Goal: Task Accomplishment & Management: Use online tool/utility

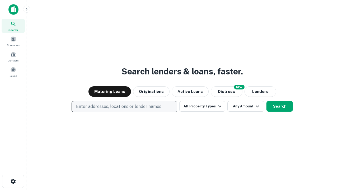
click at [124, 107] on p "Enter addresses, locations or lender names" at bounding box center [118, 107] width 85 height 6
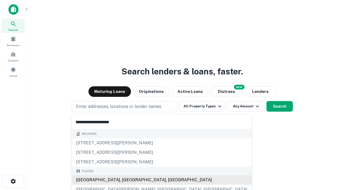
click at [126, 180] on div "[GEOGRAPHIC_DATA], [GEOGRAPHIC_DATA], [GEOGRAPHIC_DATA]" at bounding box center [162, 180] width 180 height 10
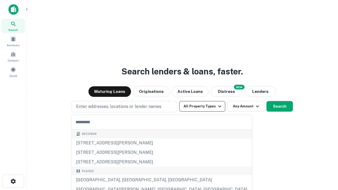
click at [202, 106] on button "All Property Types" at bounding box center [202, 106] width 46 height 11
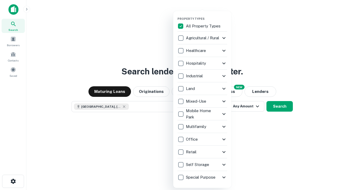
click at [207, 15] on button "button" at bounding box center [207, 15] width 58 height 0
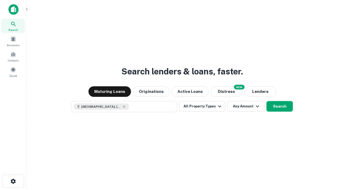
scroll to position [8, 0]
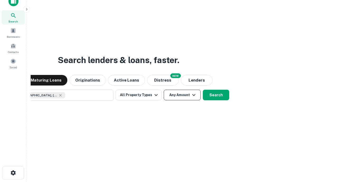
click at [164, 90] on button "Any Amount" at bounding box center [182, 95] width 37 height 11
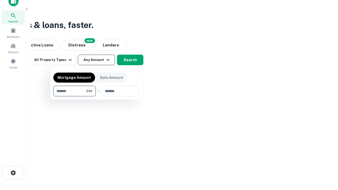
type input "*******"
click at [96, 96] on button "button" at bounding box center [96, 96] width 86 height 0
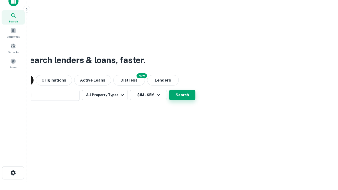
click at [169, 90] on button "Search" at bounding box center [182, 95] width 26 height 11
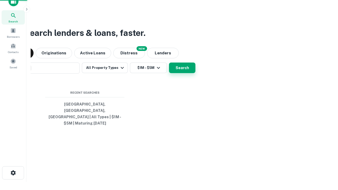
scroll to position [17, 150]
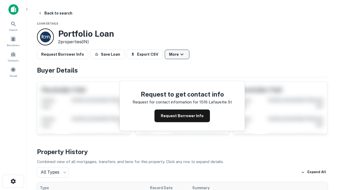
click at [177, 54] on button "More" at bounding box center [177, 55] width 25 height 10
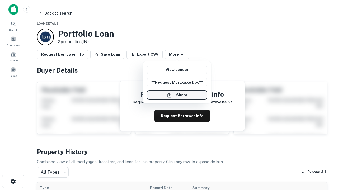
click at [177, 95] on button "Share" at bounding box center [177, 95] width 60 height 10
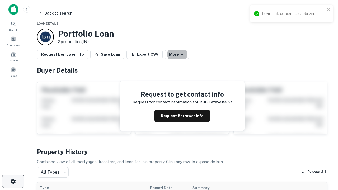
click at [13, 182] on icon "button" at bounding box center [13, 181] width 6 height 6
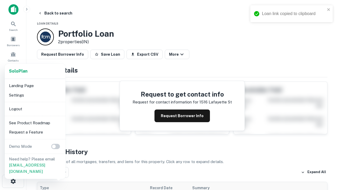
click at [35, 109] on li "Logout" at bounding box center [35, 109] width 57 height 10
